Goal: Task Accomplishment & Management: Manage account settings

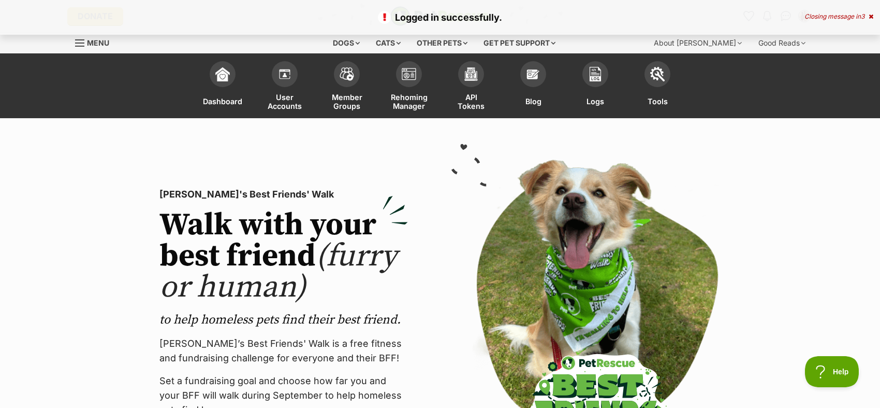
click at [851, 11] on p "Logged in successfully." at bounding box center [440, 17] width 860 height 14
click at [849, 15] on div "Closing message in 3" at bounding box center [839, 16] width 69 height 7
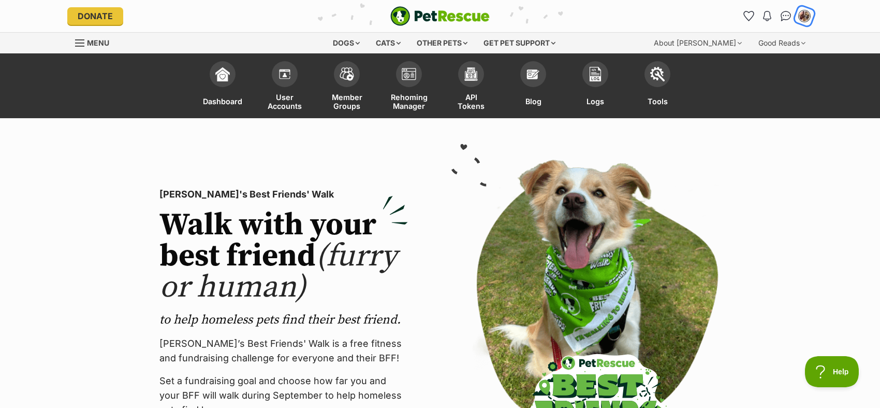
click at [808, 20] on img "My account" at bounding box center [804, 15] width 13 height 13
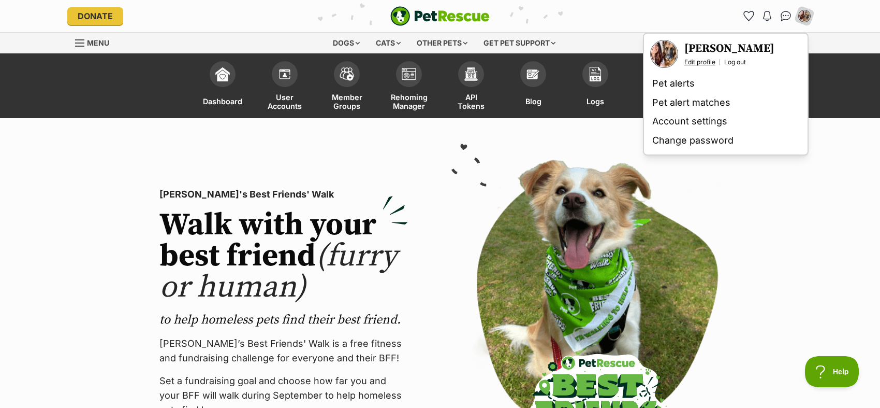
click at [707, 61] on link "Edit profile" at bounding box center [700, 62] width 31 height 8
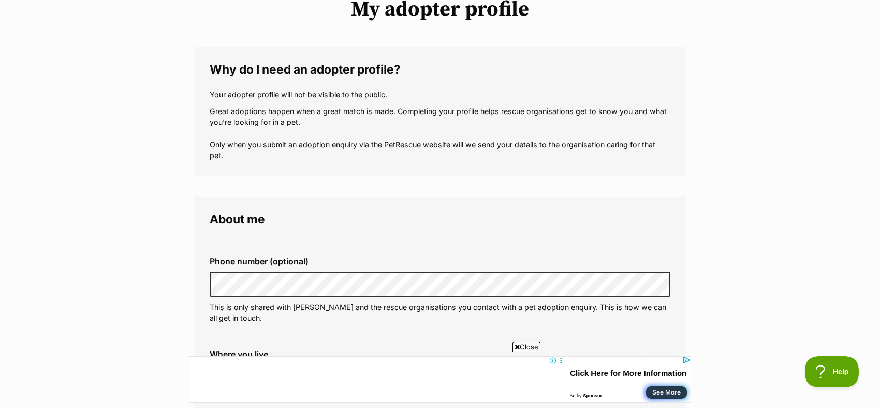
scroll to position [176, 0]
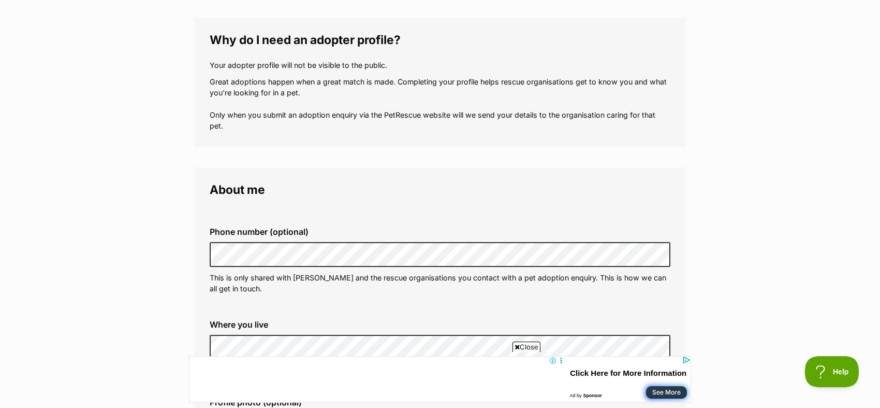
click at [523, 345] on span "Close" at bounding box center [527, 346] width 28 height 10
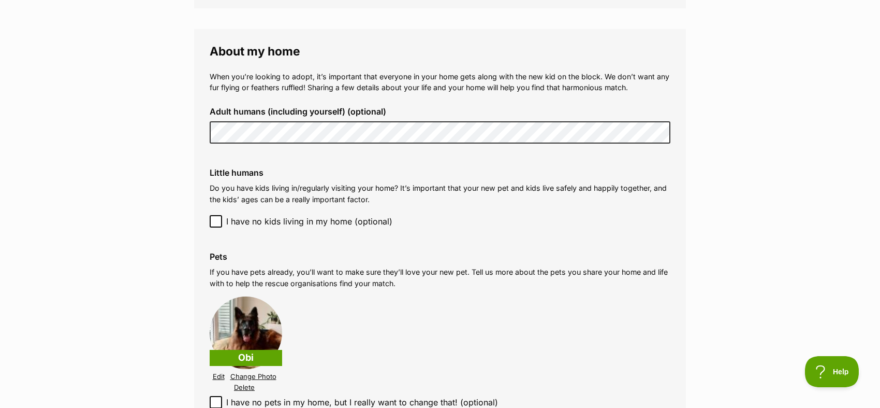
scroll to position [1040, 0]
click at [214, 218] on icon at bounding box center [216, 220] width 6 height 5
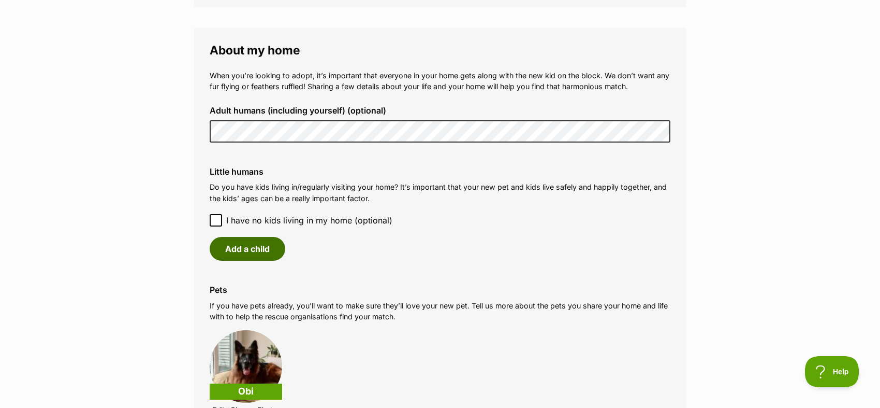
click at [236, 240] on button "Add a child" at bounding box center [248, 249] width 76 height 24
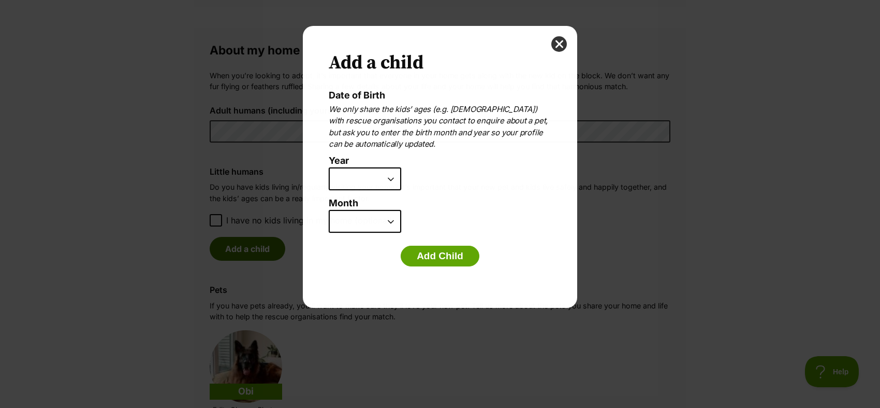
scroll to position [0, 0]
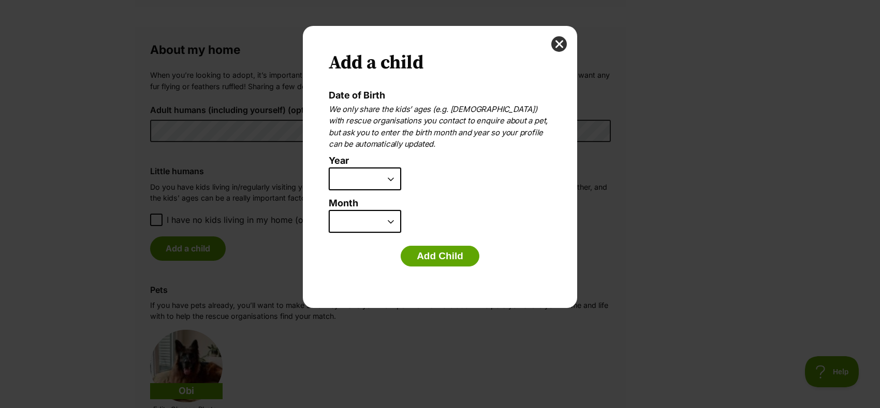
click at [372, 184] on select "2025 2024 2023 2022 2021 2020 2019 2018 2017 2016 2015 2014 2013 2012 2011 2010…" at bounding box center [365, 178] width 73 height 23
click at [557, 45] on button "close" at bounding box center [560, 44] width 16 height 16
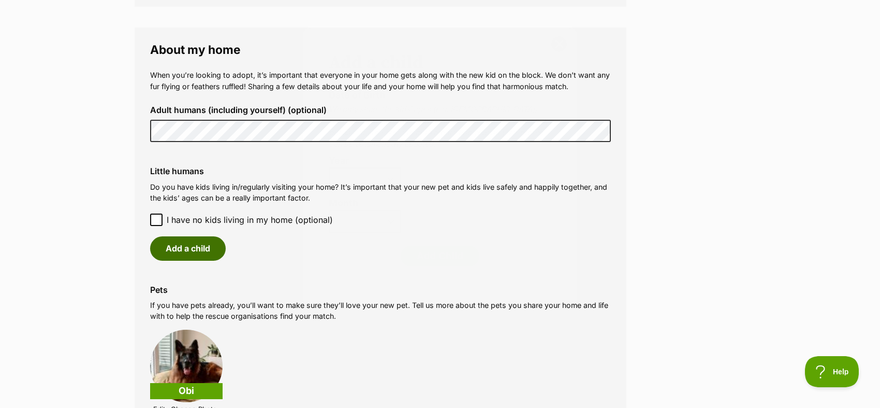
scroll to position [1040, 0]
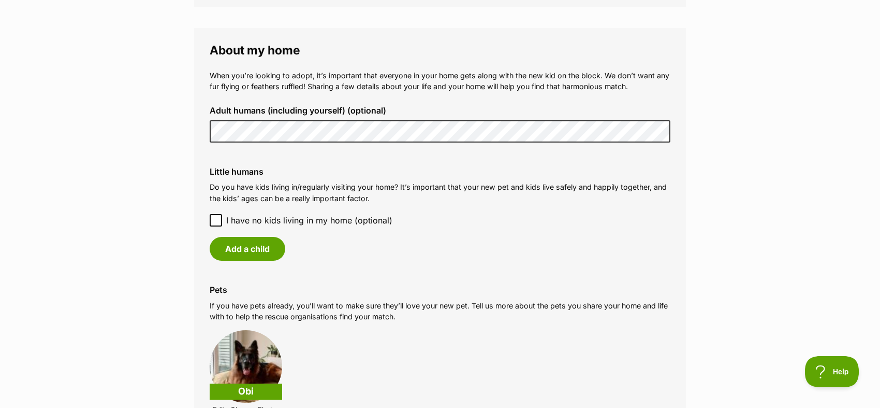
click at [214, 218] on icon at bounding box center [216, 220] width 6 height 5
click at [227, 237] on button "Add a child" at bounding box center [248, 249] width 76 height 24
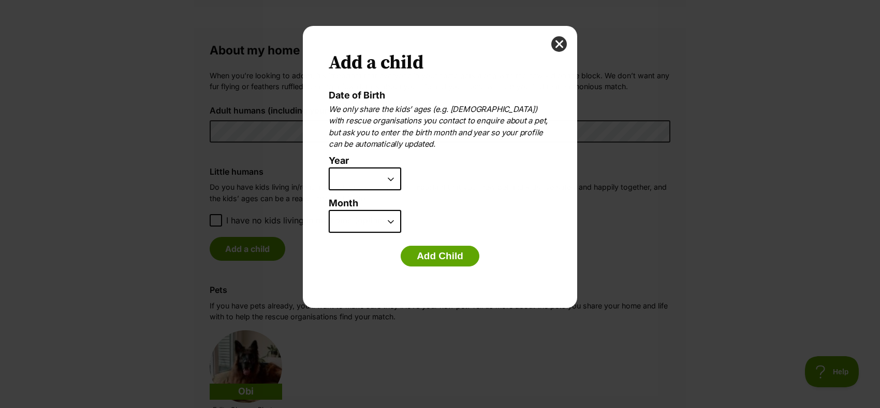
scroll to position [0, 0]
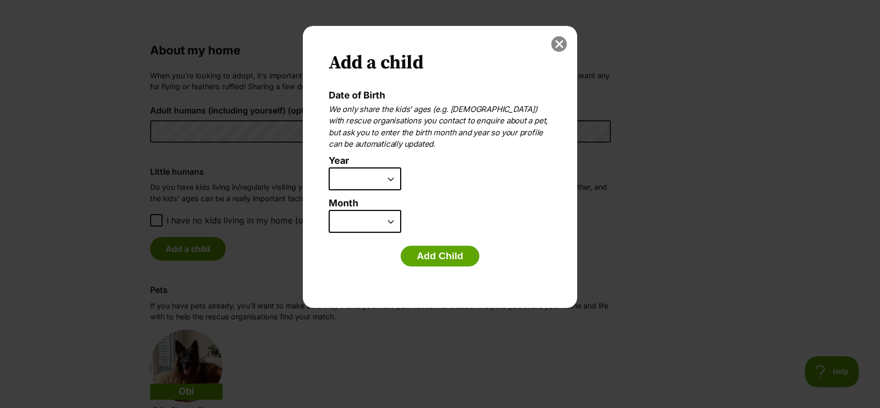
click at [558, 44] on button "close" at bounding box center [560, 44] width 16 height 16
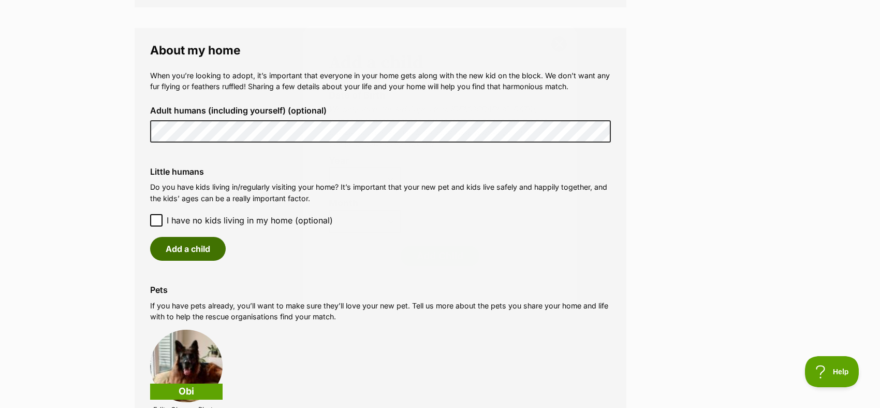
scroll to position [1040, 0]
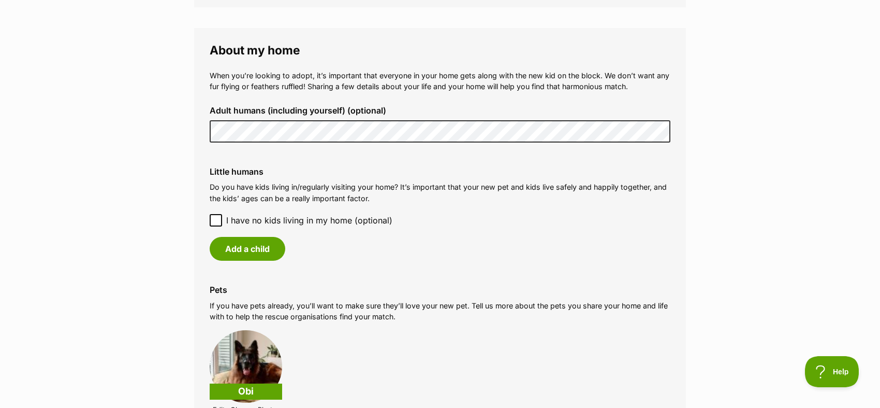
click at [217, 216] on icon at bounding box center [215, 219] width 7 height 7
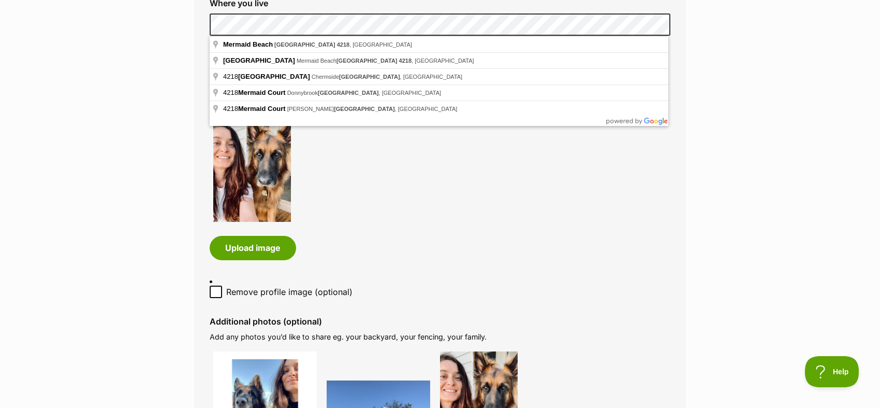
scroll to position [549, 0]
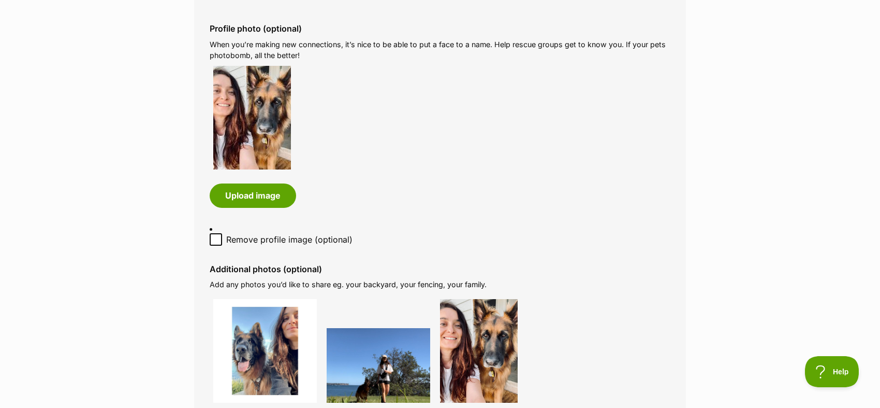
click at [433, 208] on div "Profile photo (optional) When you’re making new connections, it’s nice to be ab…" at bounding box center [440, 116] width 478 height 200
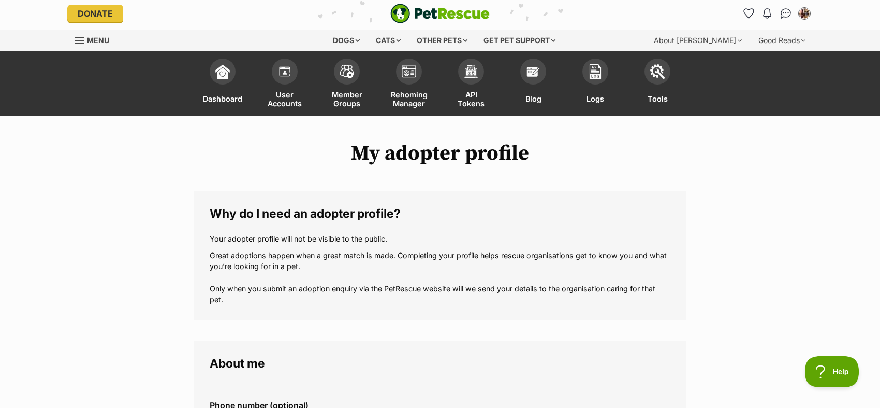
scroll to position [0, 0]
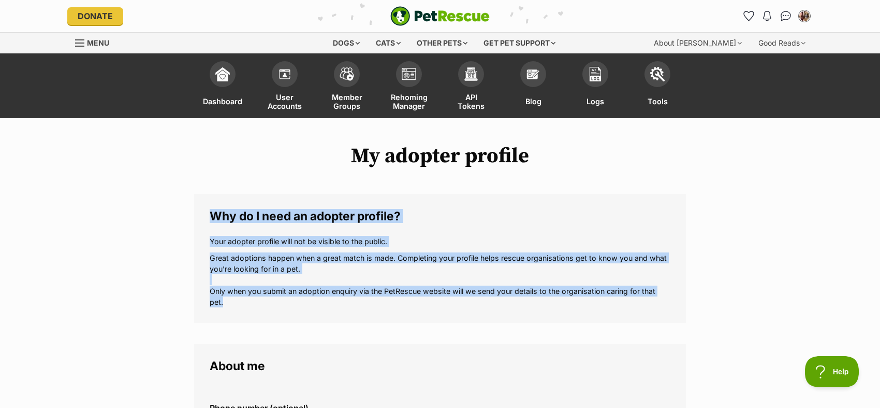
drag, startPoint x: 210, startPoint y: 214, endPoint x: 269, endPoint y: 302, distance: 105.3
click at [269, 302] on fieldset "Why do I need an adopter profile? Your adopter profile will not be visible to t…" at bounding box center [440, 258] width 492 height 129
copy fieldset "Why do I need an adopter profile? Your adopter profile will not be visible to t…"
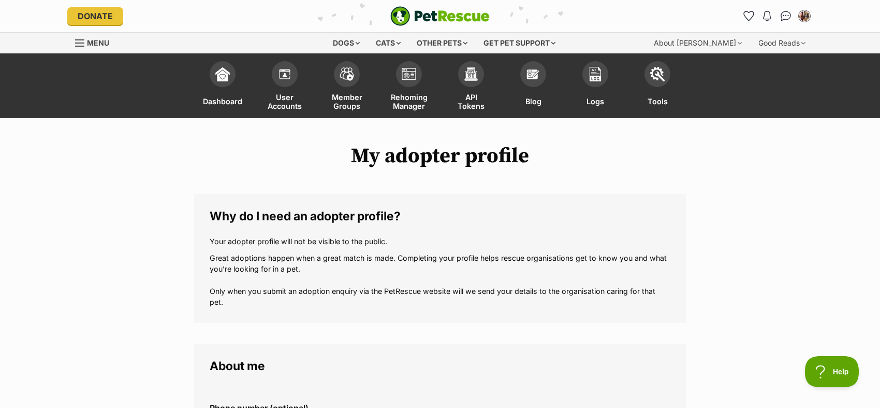
click at [307, 291] on p "Great adoptions happen when a great match is made. Completing your profile help…" at bounding box center [440, 279] width 461 height 55
